Goal: Task Accomplishment & Management: Use online tool/utility

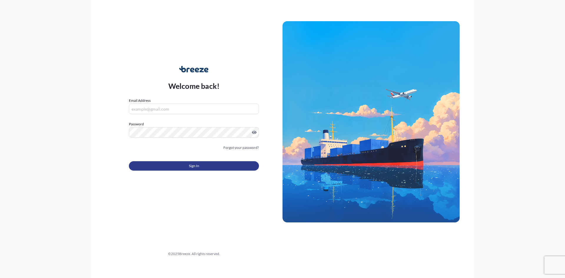
type input "[PERSON_NAME][EMAIL_ADDRESS][PERSON_NAME][DOMAIN_NAME]"
click at [205, 169] on button "Sign In" at bounding box center [194, 165] width 130 height 9
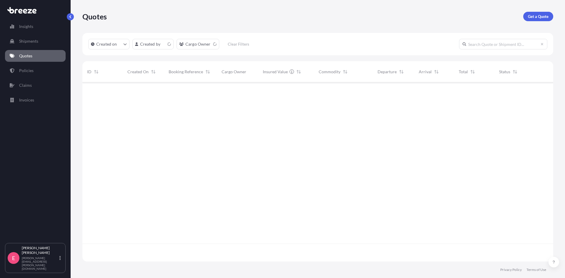
scroll to position [178, 466]
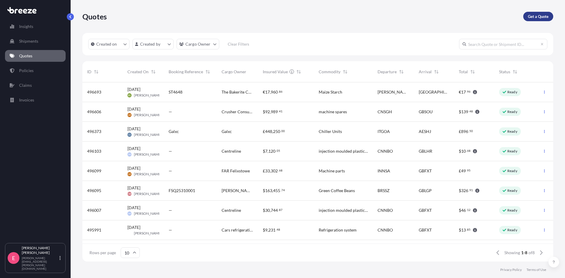
click at [533, 16] on p "Get a Quote" at bounding box center [538, 17] width 21 height 6
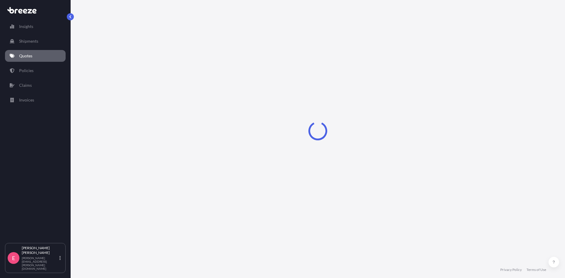
select select "Sea"
select select "1"
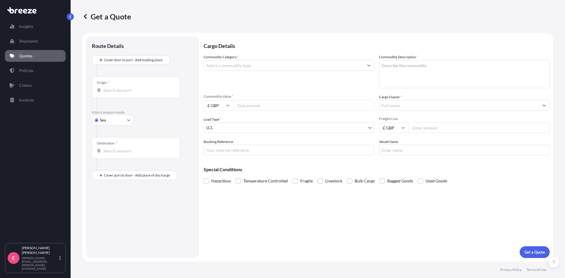
click at [130, 90] on input "Origin *" at bounding box center [137, 90] width 69 height 6
type input "INTUT - Tuticorin, [GEOGRAPHIC_DATA]"
click at [125, 154] on input "Destination *" at bounding box center [137, 153] width 69 height 6
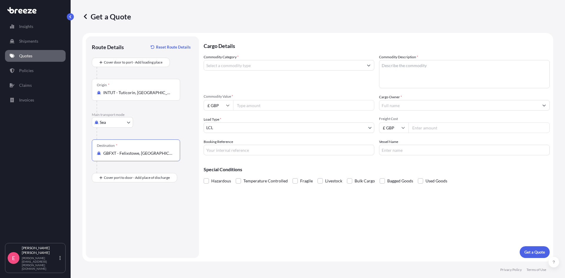
type input "GBFXT - Felixstowe, [GEOGRAPHIC_DATA]"
click at [232, 66] on input "Commodity Category *" at bounding box center [283, 65] width 159 height 11
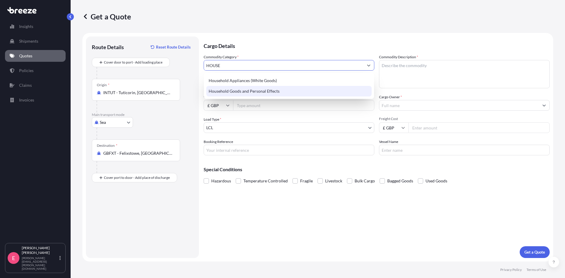
click at [233, 87] on div "Household Goods and Personal Effects" at bounding box center [288, 91] width 165 height 11
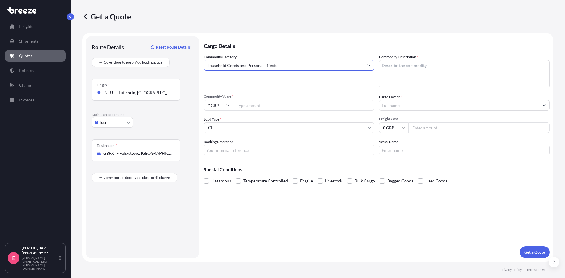
type input "Household Goods and Personal Effects"
click at [227, 104] on icon at bounding box center [228, 106] width 4 height 4
click at [220, 146] on div "$ USD" at bounding box center [218, 146] width 25 height 11
type input "$ USD"
click at [274, 104] on input "Commodity Value *" at bounding box center [303, 105] width 141 height 11
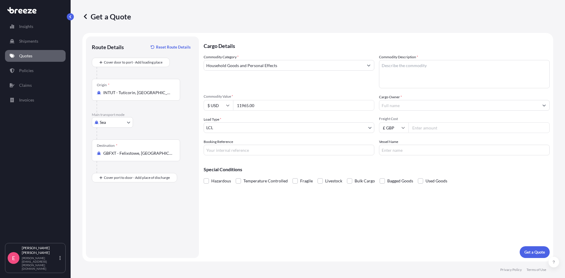
type input "11965.00"
click at [253, 151] on input "Booking Reference" at bounding box center [289, 150] width 171 height 11
click at [232, 153] on input "Booking Reference" at bounding box center [289, 150] width 171 height 11
paste input "WEOL25090103"
type input "WEOL25090103"
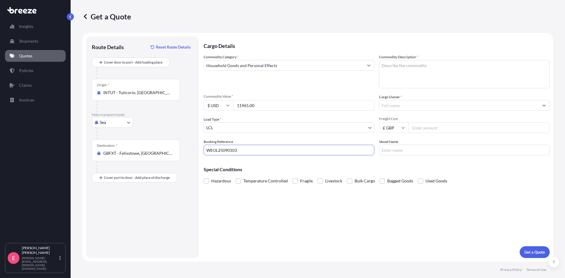
click at [418, 63] on textarea "Commodity Description *" at bounding box center [464, 74] width 171 height 28
type textarea "KITCHENWARE"
click at [406, 98] on div "Cargo Owner *" at bounding box center [464, 102] width 171 height 16
click at [407, 102] on input "Cargo Owner *" at bounding box center [458, 105] width 159 height 11
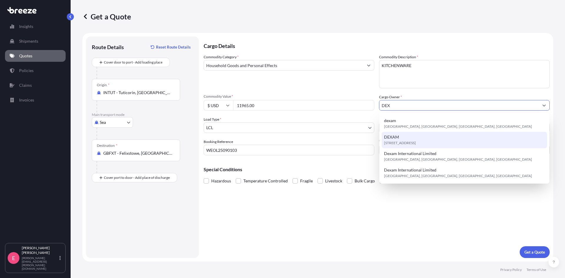
click at [400, 141] on span "[STREET_ADDRESS]" at bounding box center [400, 143] width 32 height 6
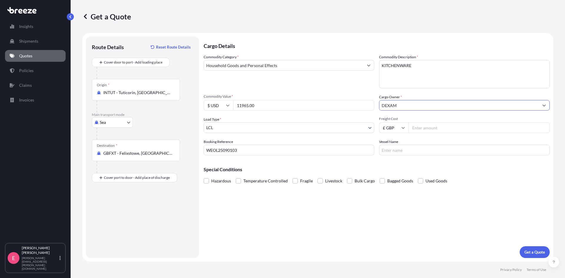
type input "DEXAM"
click at [438, 129] on input "Freight Cost" at bounding box center [478, 127] width 141 height 11
type input "947.23"
click at [537, 249] on p "Get a Quote" at bounding box center [534, 252] width 21 height 6
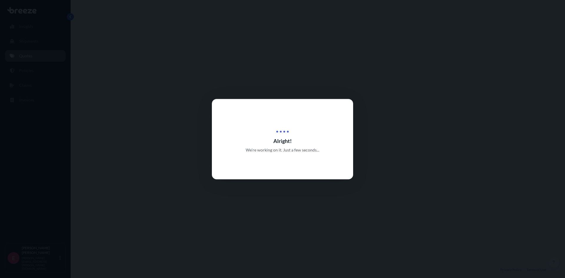
select select "Sea"
select select "1"
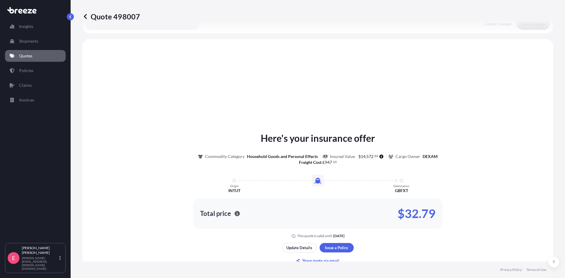
scroll to position [177, 0]
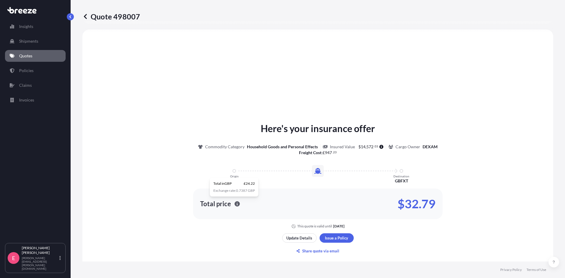
click at [235, 205] on icon "button" at bounding box center [237, 203] width 5 height 5
click at [235, 203] on icon "button" at bounding box center [237, 203] width 5 height 5
